Goal: Check status: Check status

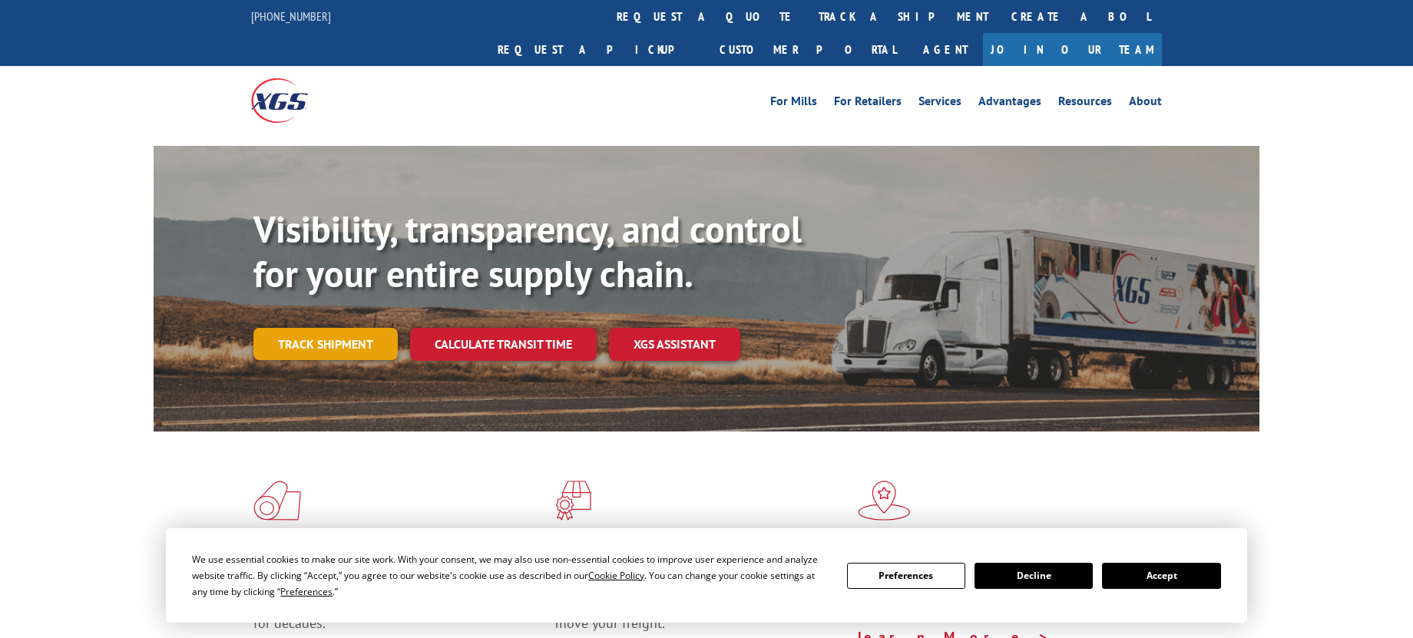
click at [335, 328] on link "Track shipment" at bounding box center [325, 344] width 144 height 32
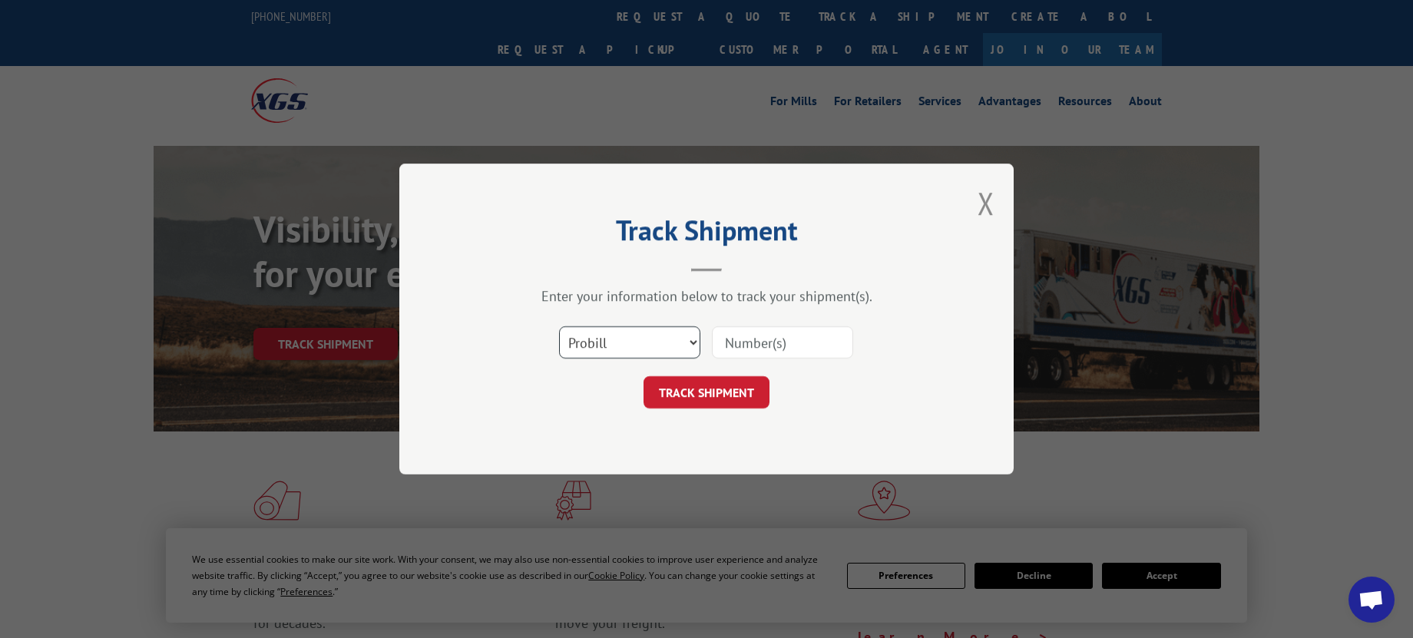
click at [676, 338] on select "Select category... Probill BOL PO" at bounding box center [629, 342] width 141 height 32
select select "bol"
click at [559, 326] on select "Select category... Probill BOL PO" at bounding box center [629, 342] width 141 height 32
click at [792, 333] on input at bounding box center [782, 342] width 141 height 32
paste input "17207621"
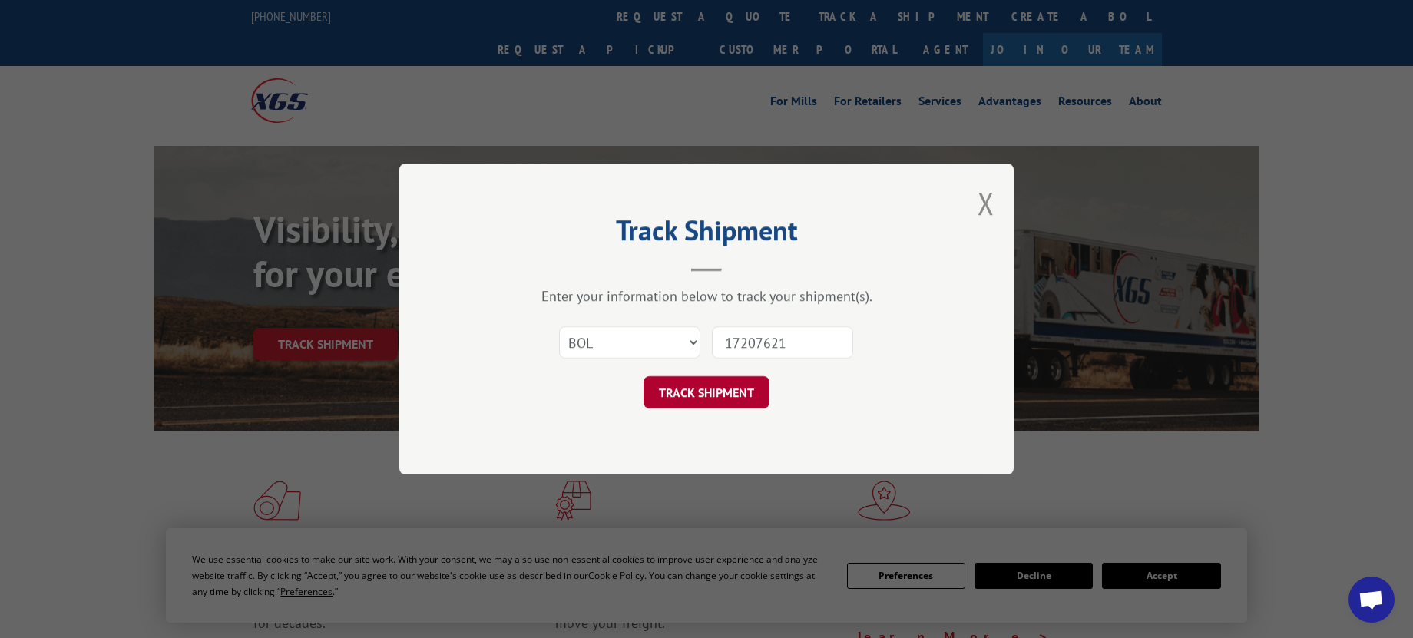
type input "17207621"
click at [708, 395] on button "TRACK SHIPMENT" at bounding box center [706, 392] width 126 height 32
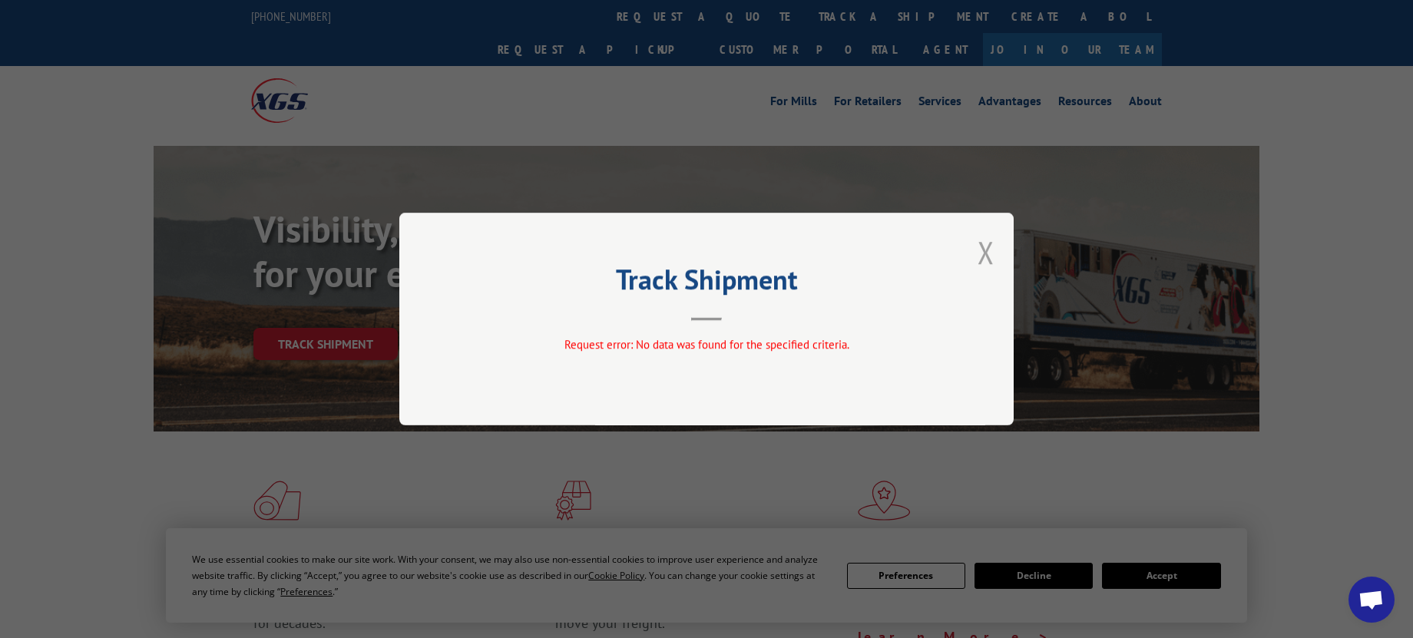
click at [982, 261] on button "Close modal" at bounding box center [985, 252] width 17 height 41
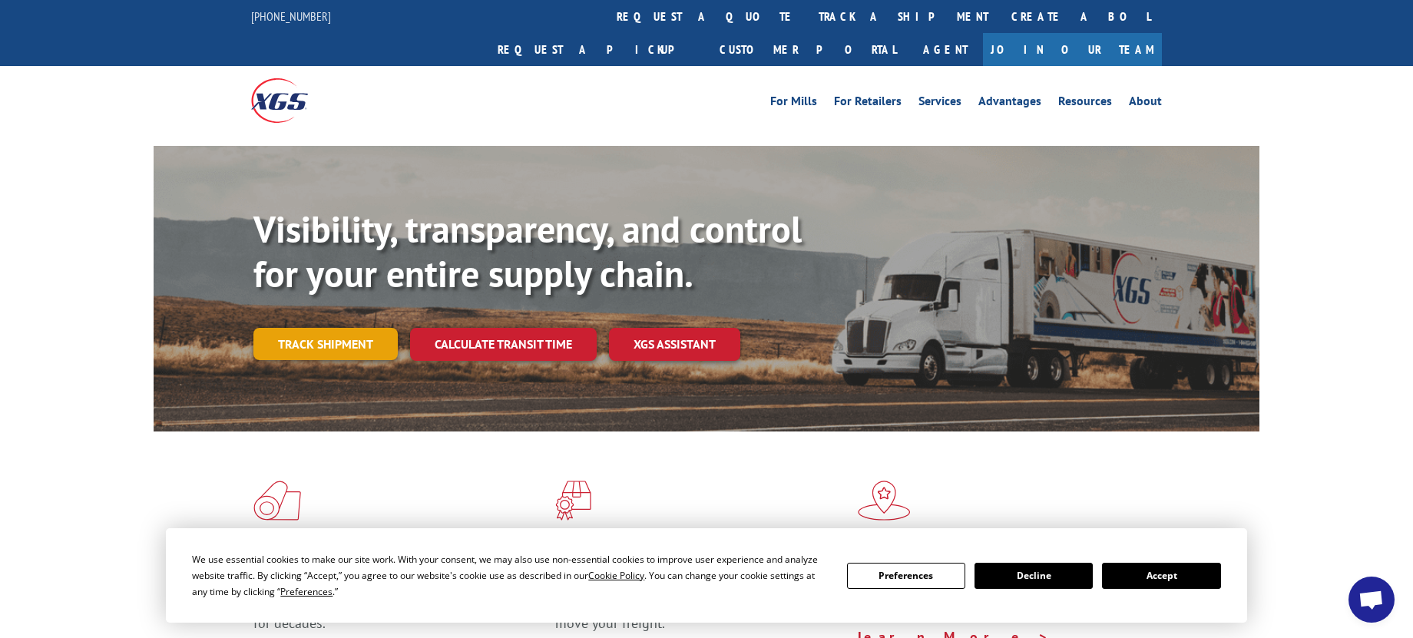
click at [361, 328] on link "Track shipment" at bounding box center [325, 344] width 144 height 32
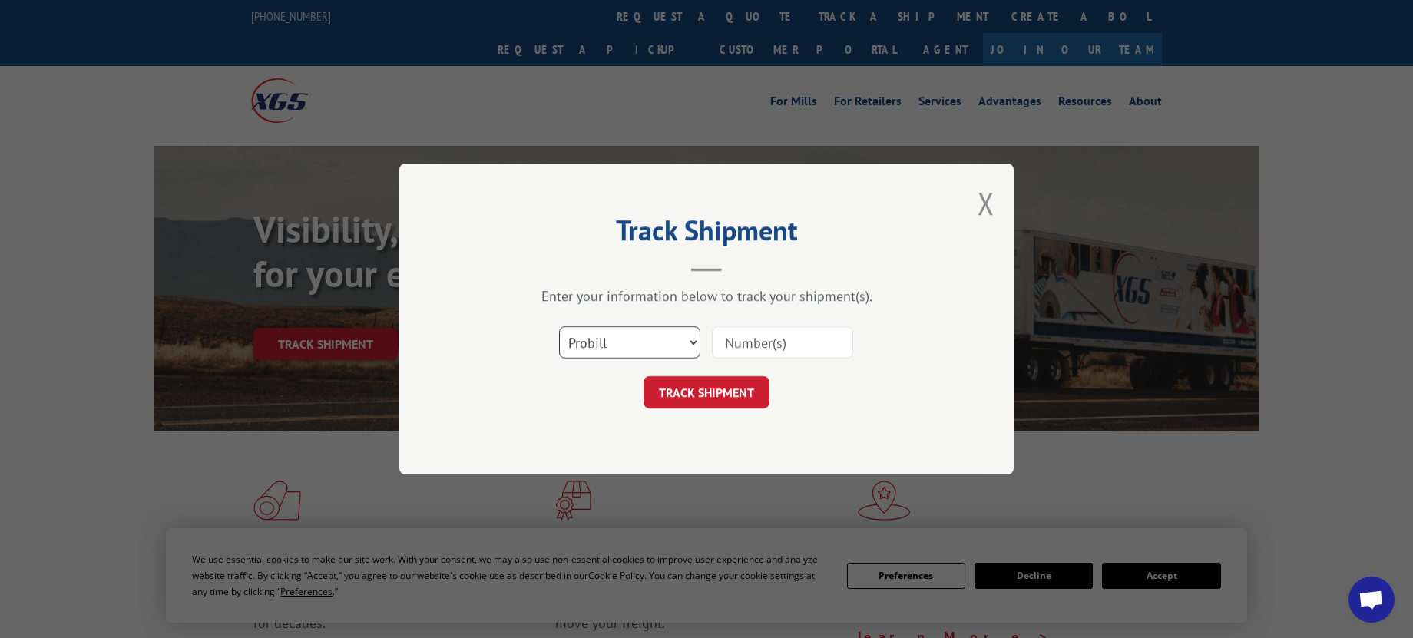
click at [650, 339] on select "Select category... Probill BOL PO" at bounding box center [629, 342] width 141 height 32
click at [559, 326] on select "Select category... Probill BOL PO" at bounding box center [629, 342] width 141 height 32
click at [768, 349] on input at bounding box center [782, 342] width 141 height 32
paste input "17207621"
type input "17207621"
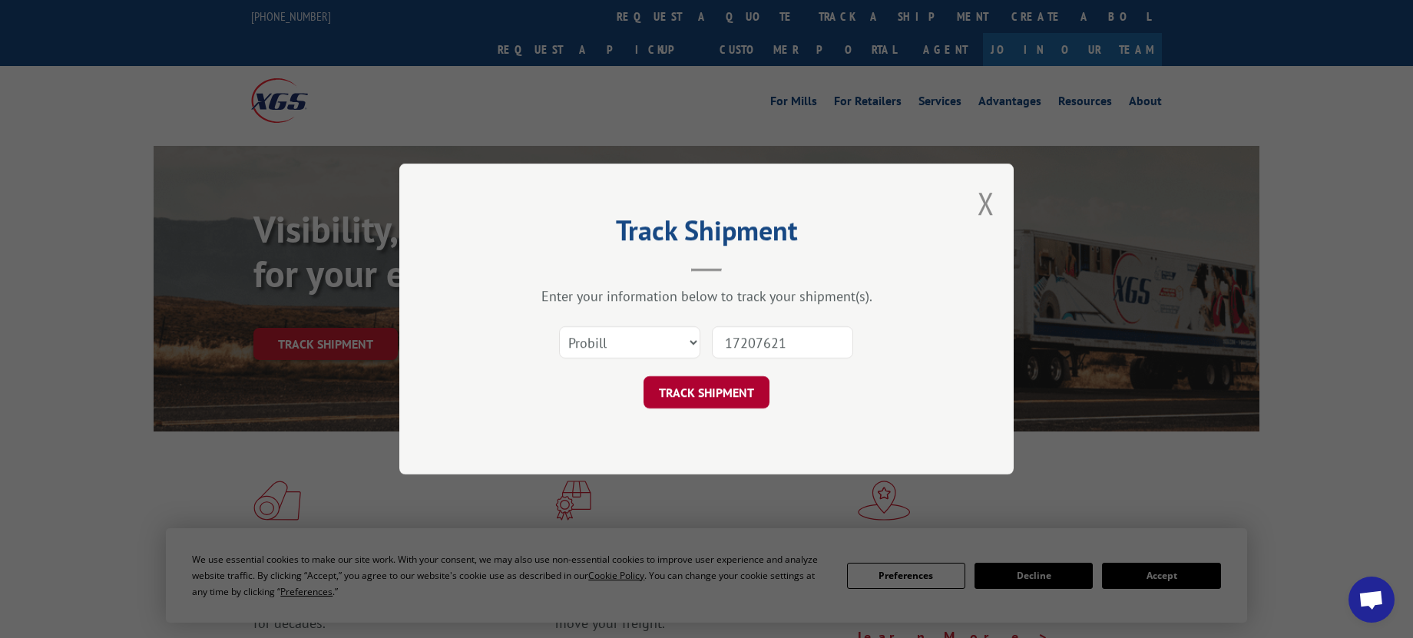
click at [716, 395] on button "TRACK SHIPMENT" at bounding box center [706, 392] width 126 height 32
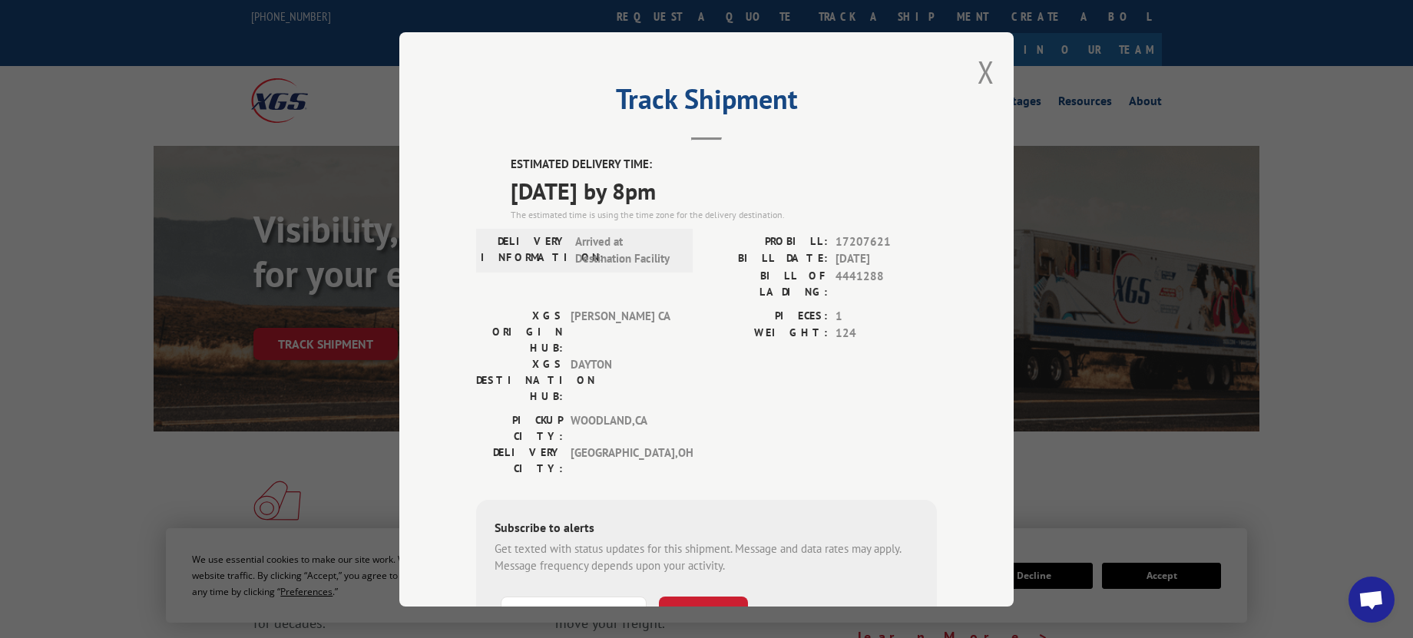
click at [822, 411] on div "PICKUP CITY: [GEOGRAPHIC_DATA] , [GEOGRAPHIC_DATA]: [GEOGRAPHIC_DATA] , [GEOGRA…" at bounding box center [706, 447] width 461 height 72
click at [759, 411] on div "PICKUP CITY: [GEOGRAPHIC_DATA] , [GEOGRAPHIC_DATA]: [GEOGRAPHIC_DATA] , [GEOGRA…" at bounding box center [706, 447] width 461 height 72
click at [868, 411] on div "PICKUP CITY: [GEOGRAPHIC_DATA] , [GEOGRAPHIC_DATA]: [GEOGRAPHIC_DATA] , [GEOGRA…" at bounding box center [706, 447] width 461 height 72
click at [982, 77] on button "Close modal" at bounding box center [985, 71] width 17 height 41
